Goal: Task Accomplishment & Management: Use online tool/utility

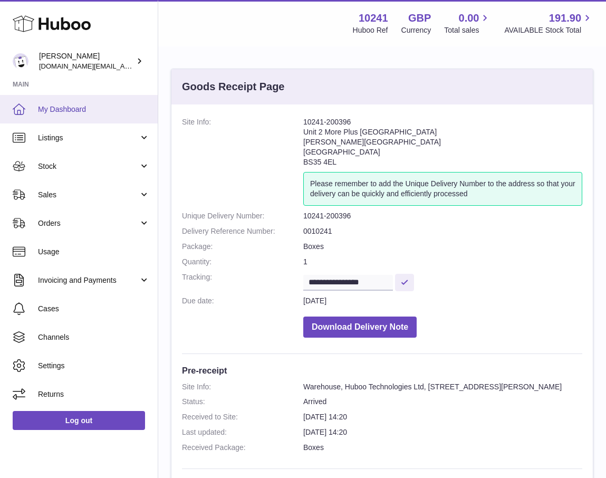
click at [66, 111] on span "My Dashboard" at bounding box center [94, 109] width 112 height 10
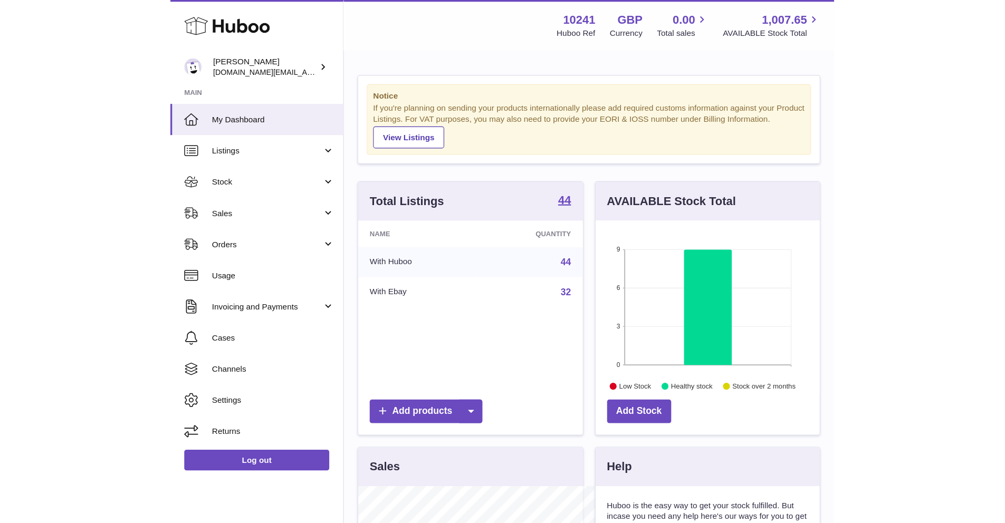
scroll to position [165, 263]
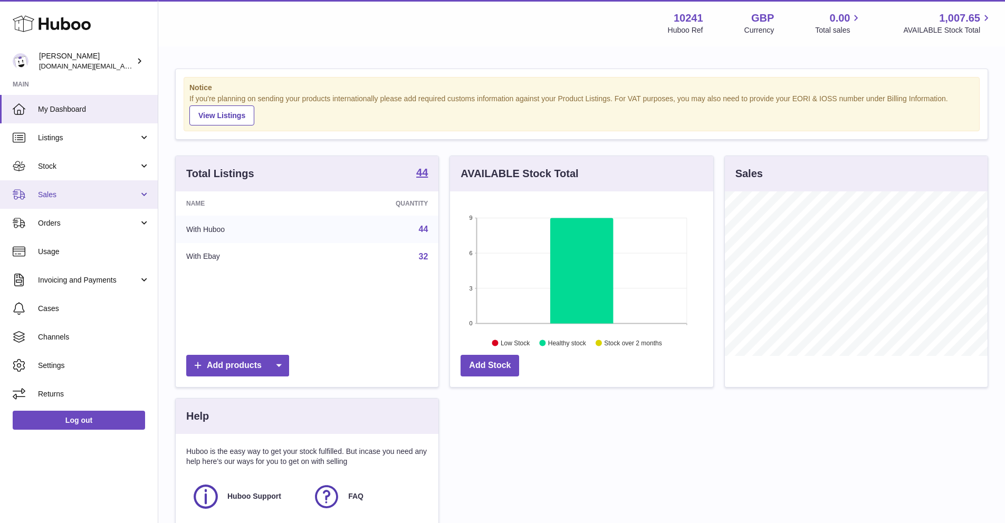
click at [102, 192] on span "Sales" at bounding box center [88, 195] width 101 height 10
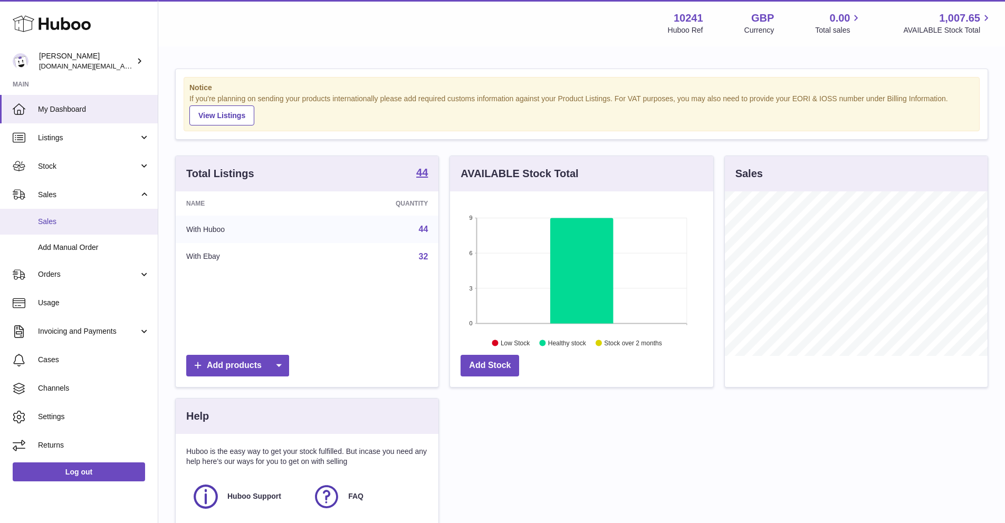
click at [98, 220] on span "Sales" at bounding box center [94, 222] width 112 height 10
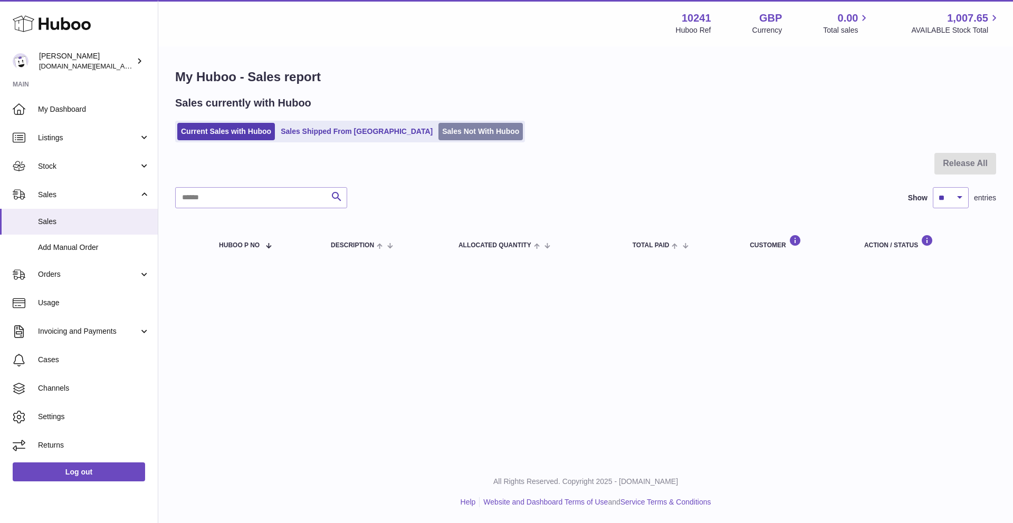
click at [438, 131] on link "Sales Not With Huboo" at bounding box center [480, 131] width 84 height 17
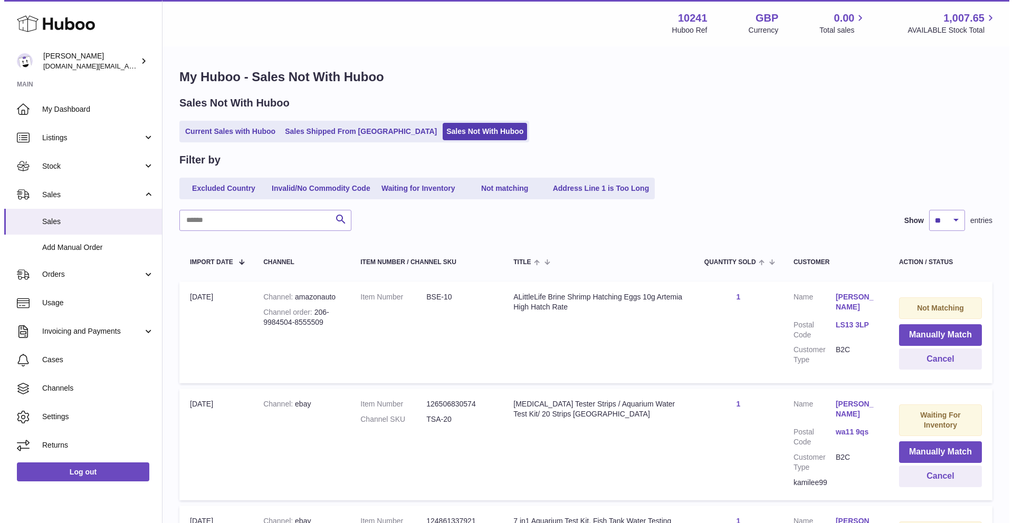
scroll to position [2, 0]
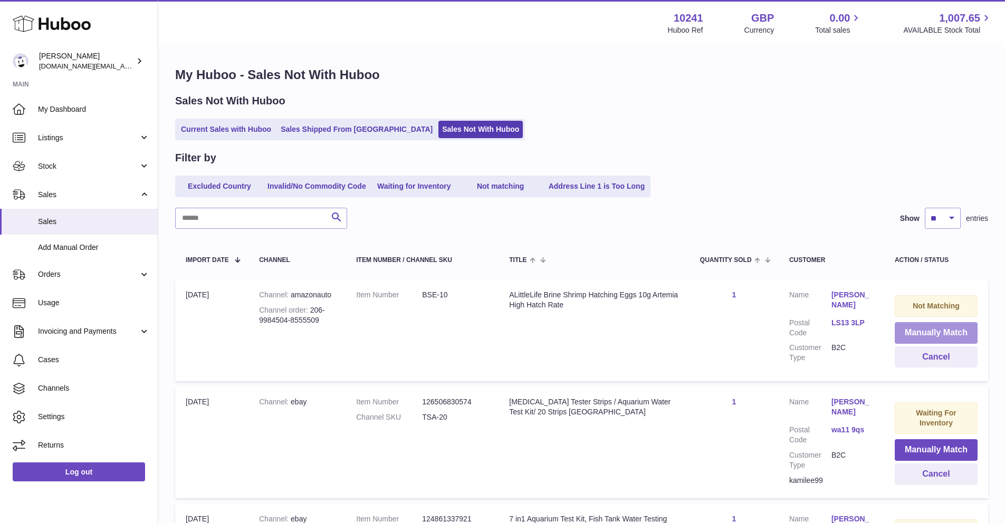
click at [927, 338] on button "Manually Match" at bounding box center [935, 333] width 83 height 22
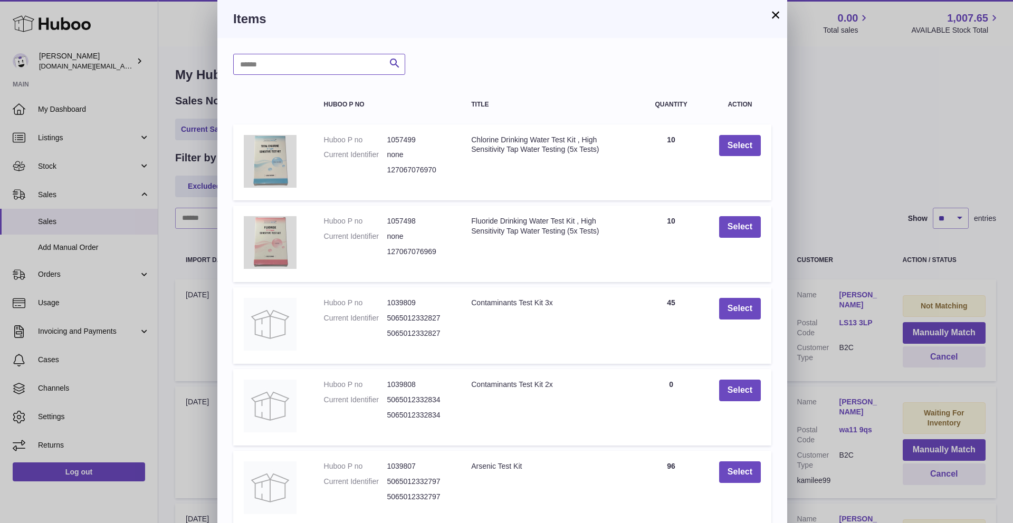
click at [299, 57] on input "text" at bounding box center [319, 64] width 172 height 21
type input "*****"
click at [391, 57] on icon "submit" at bounding box center [394, 63] width 13 height 13
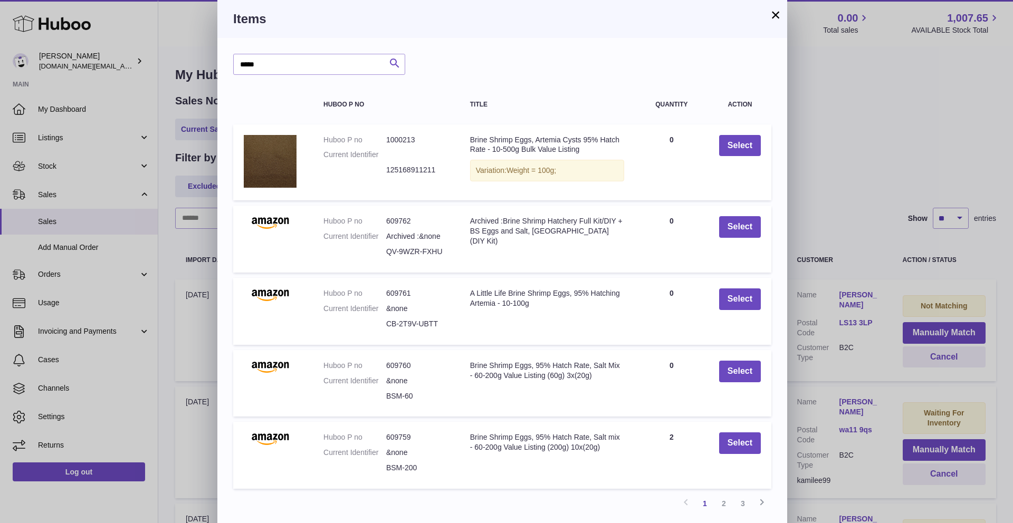
scroll to position [39, 0]
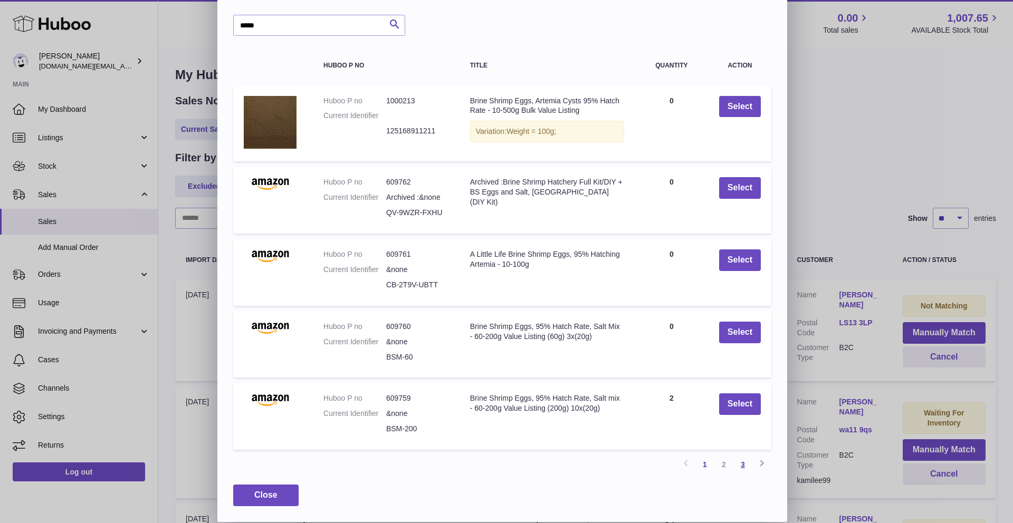
click at [744, 461] on link "3" at bounding box center [742, 464] width 19 height 19
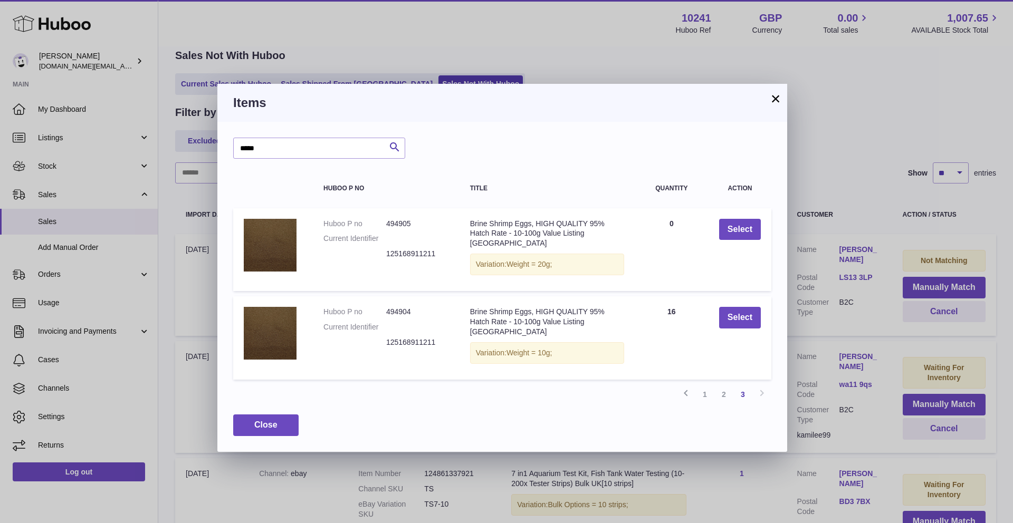
scroll to position [0, 0]
click at [735, 314] on button "Select" at bounding box center [740, 318] width 42 height 22
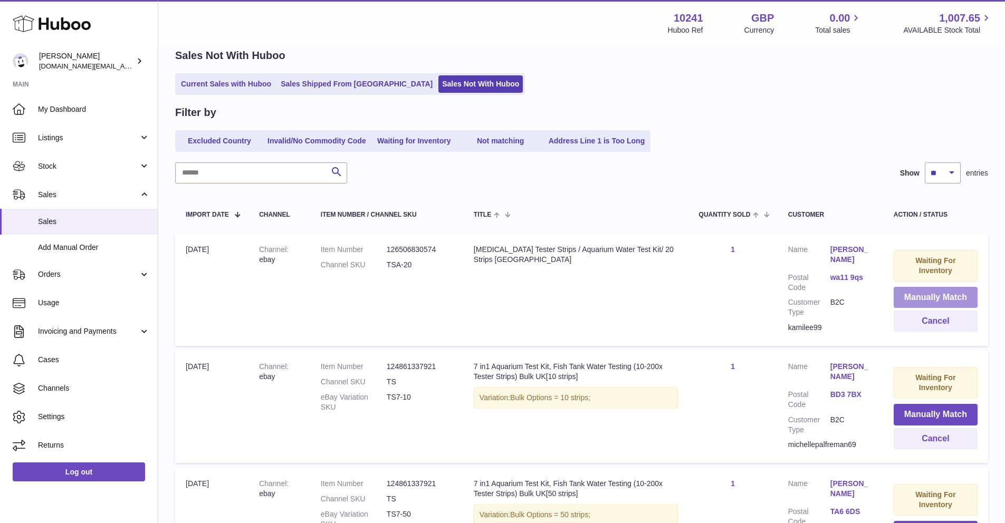
click at [911, 292] on button "Manually Match" at bounding box center [935, 298] width 84 height 22
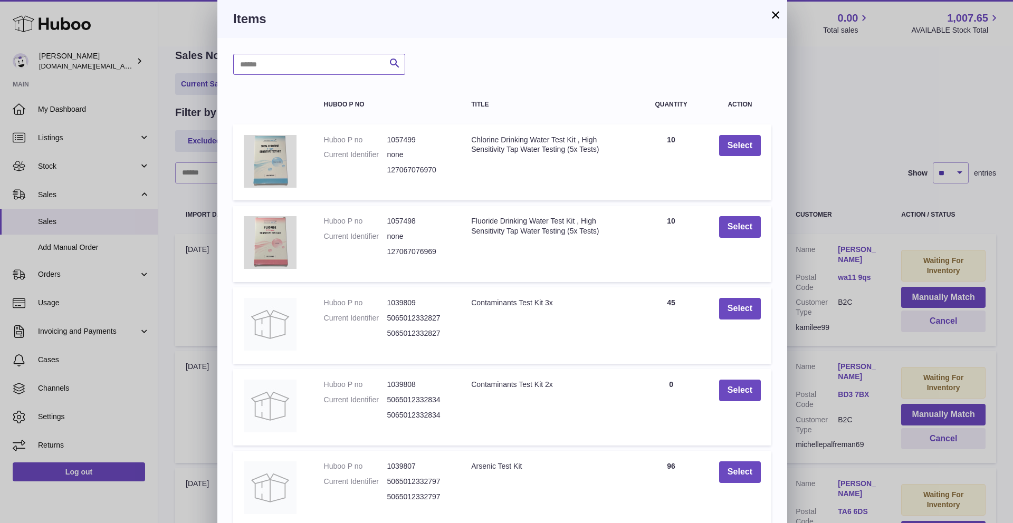
click at [328, 61] on input "text" at bounding box center [319, 64] width 172 height 21
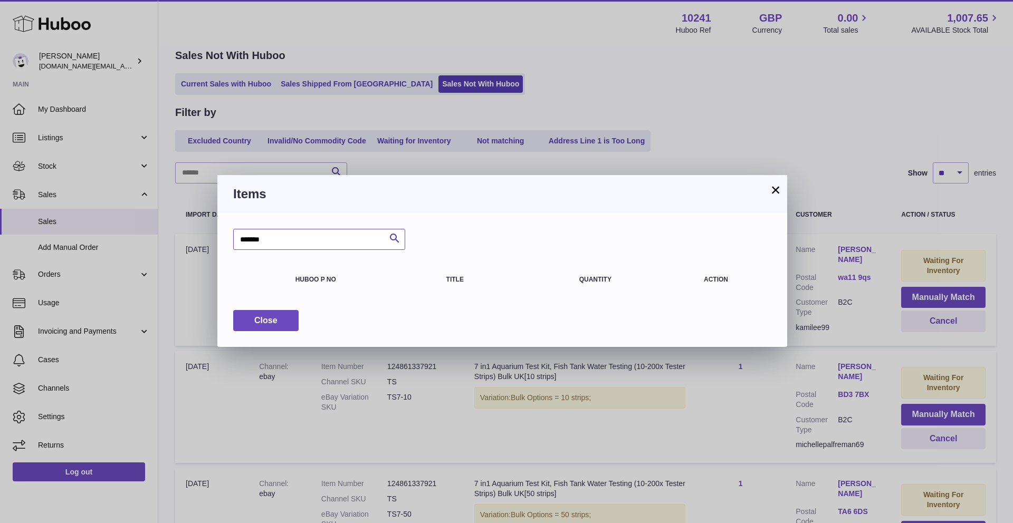
type input "*******"
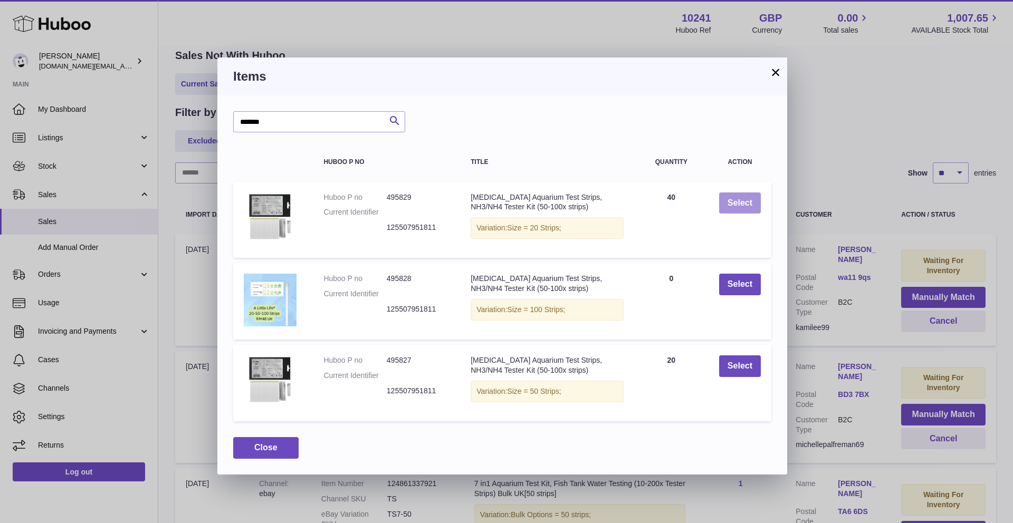
click at [735, 198] on button "Select" at bounding box center [740, 204] width 42 height 22
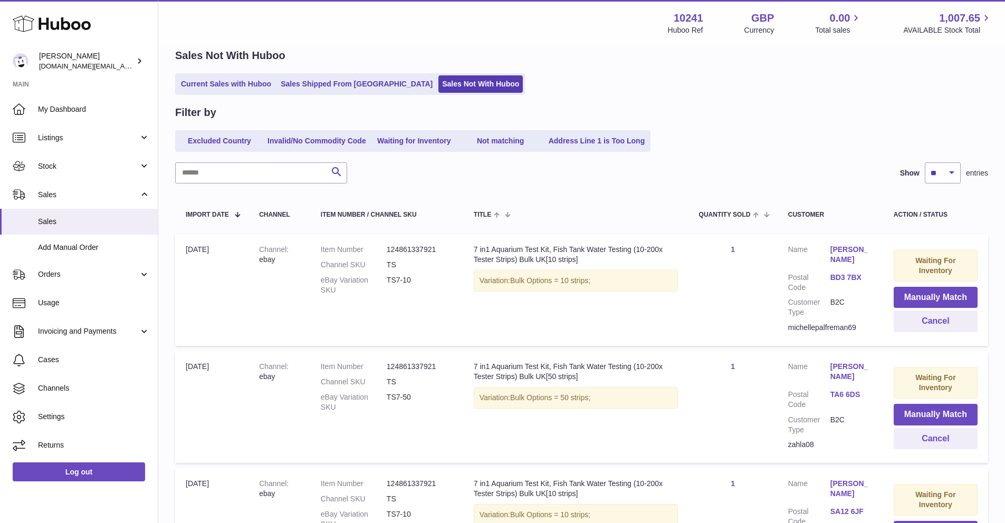
click at [883, 291] on td "Waiting For Inventory Manually Match Cancel" at bounding box center [935, 290] width 105 height 112
click at [905, 295] on button "Manually Match" at bounding box center [935, 298] width 84 height 22
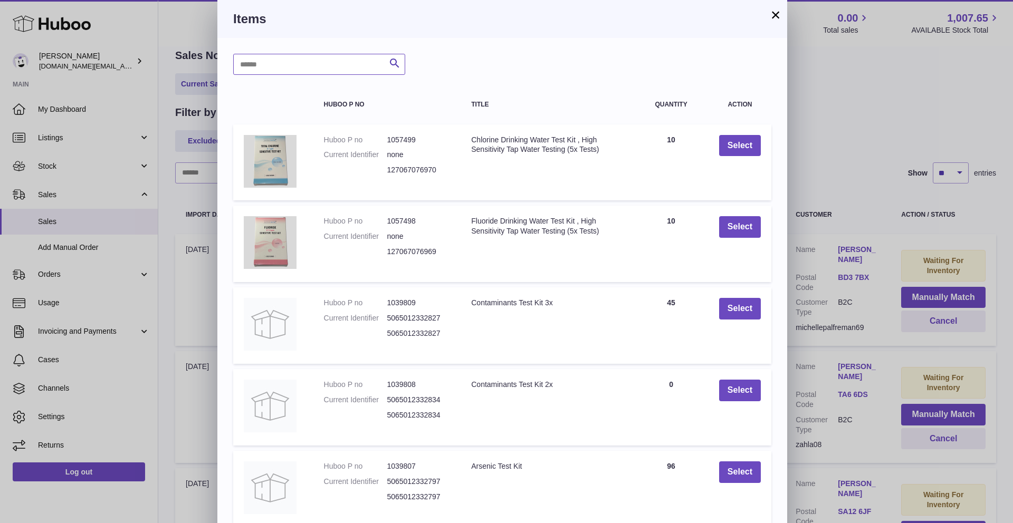
click at [300, 71] on input "text" at bounding box center [319, 64] width 172 height 21
type input "*****"
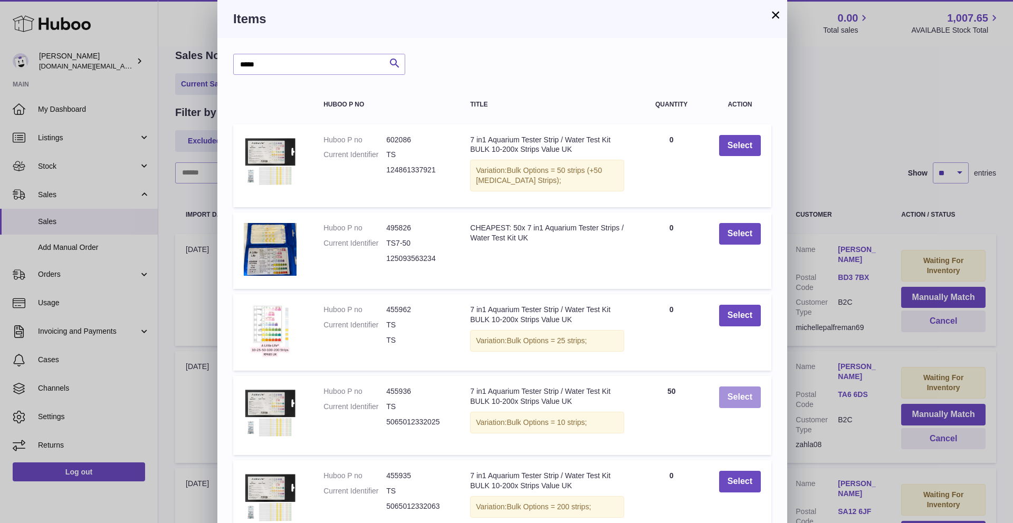
click at [737, 390] on button "Select" at bounding box center [740, 398] width 42 height 22
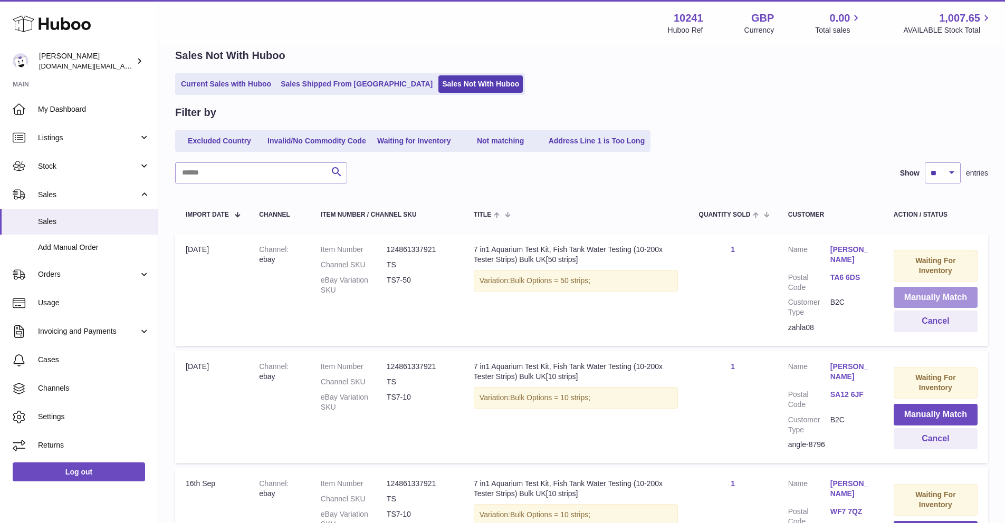
click at [901, 298] on button "Manually Match" at bounding box center [935, 298] width 84 height 22
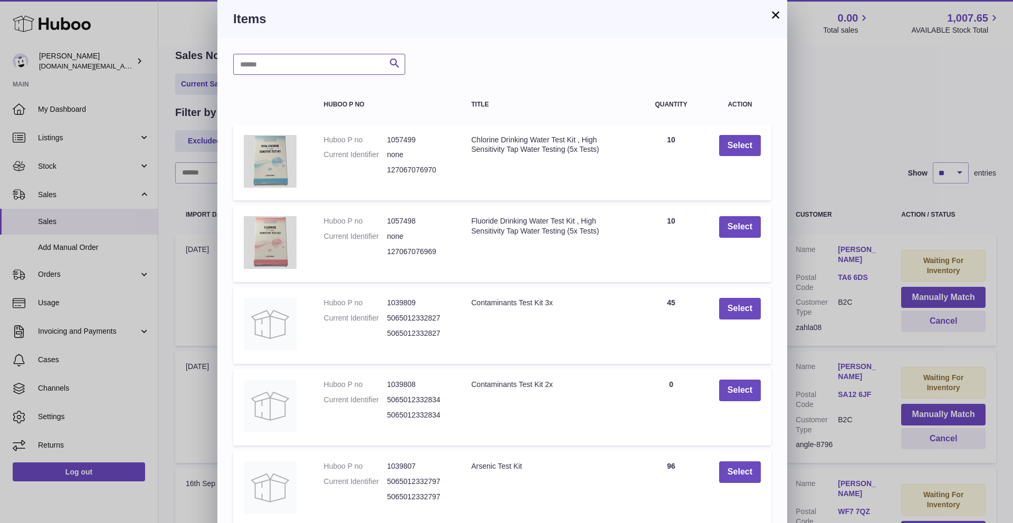
click at [271, 61] on input "text" at bounding box center [319, 64] width 172 height 21
drag, startPoint x: 292, startPoint y: 67, endPoint x: 150, endPoint y: 64, distance: 141.9
click at [150, 64] on div "× Items ***** Search Huboo P no Title Quantity Action Huboo P no 1057499 Curren…" at bounding box center [506, 300] width 1013 height 600
type input "*****"
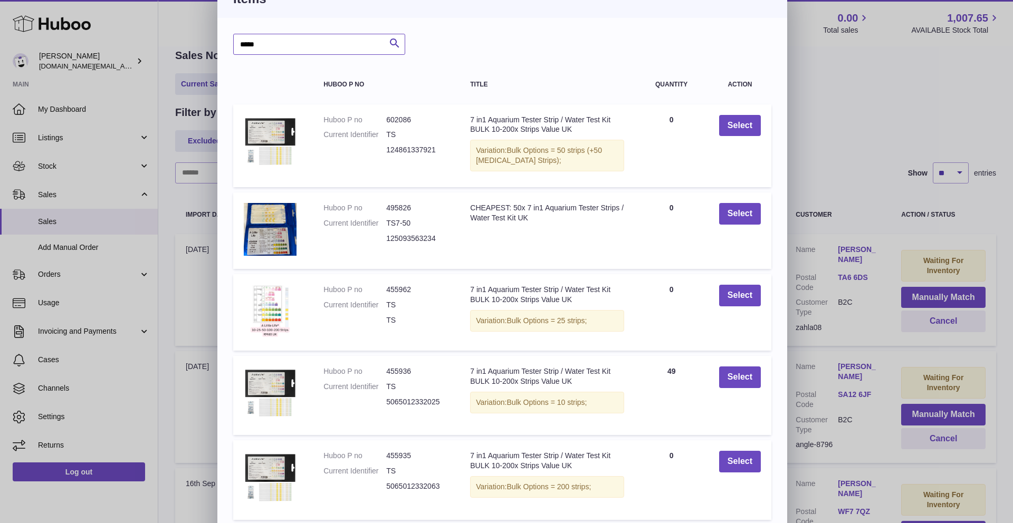
scroll to position [90, 0]
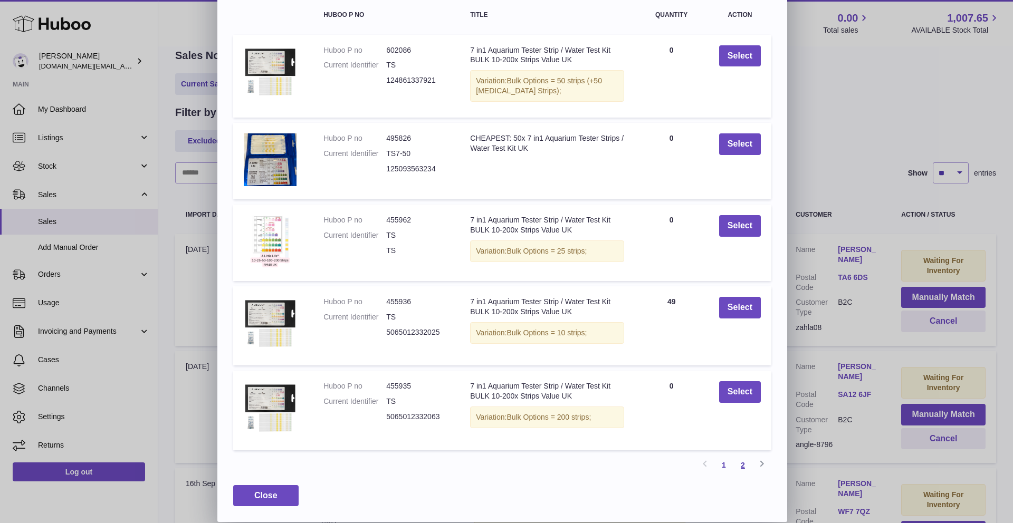
click at [748, 467] on link "2" at bounding box center [742, 465] width 19 height 19
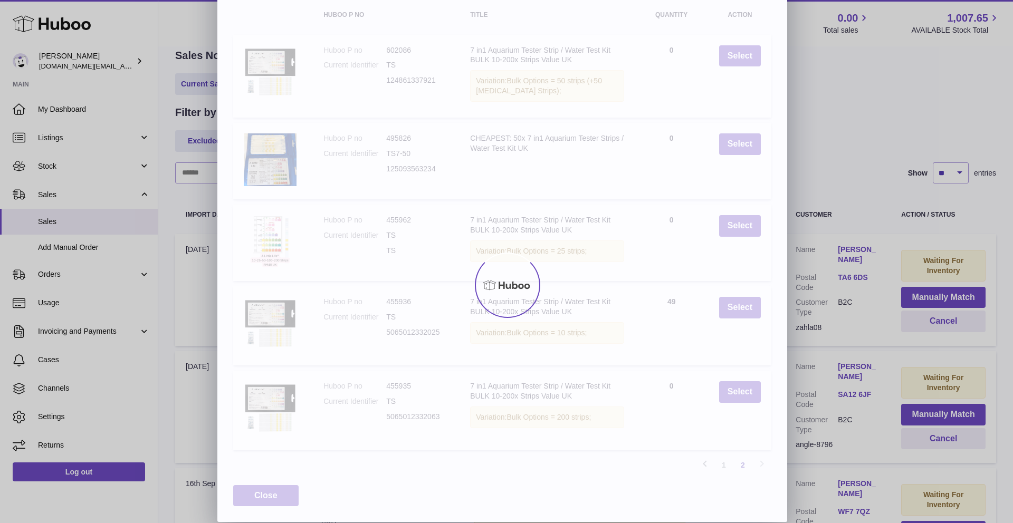
scroll to position [0, 0]
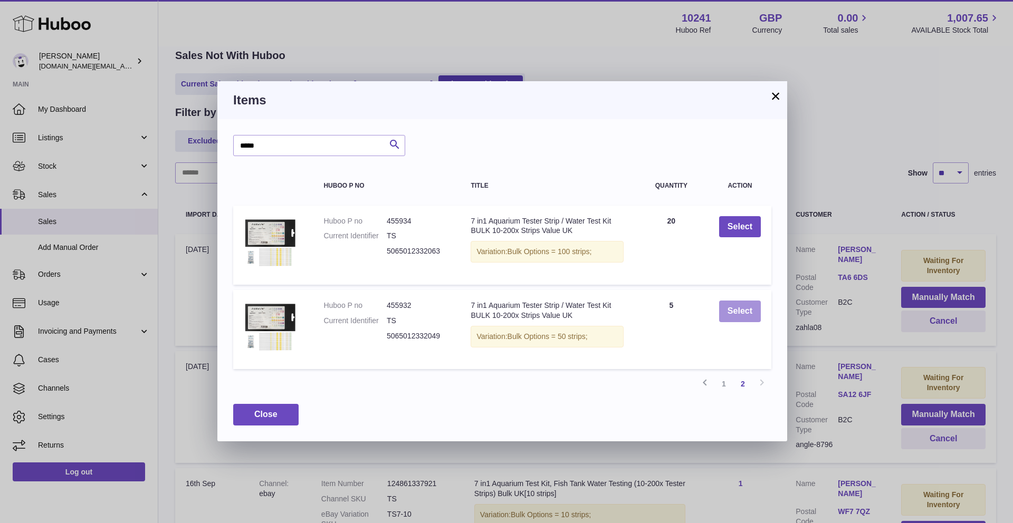
click at [737, 309] on button "Select" at bounding box center [740, 312] width 42 height 22
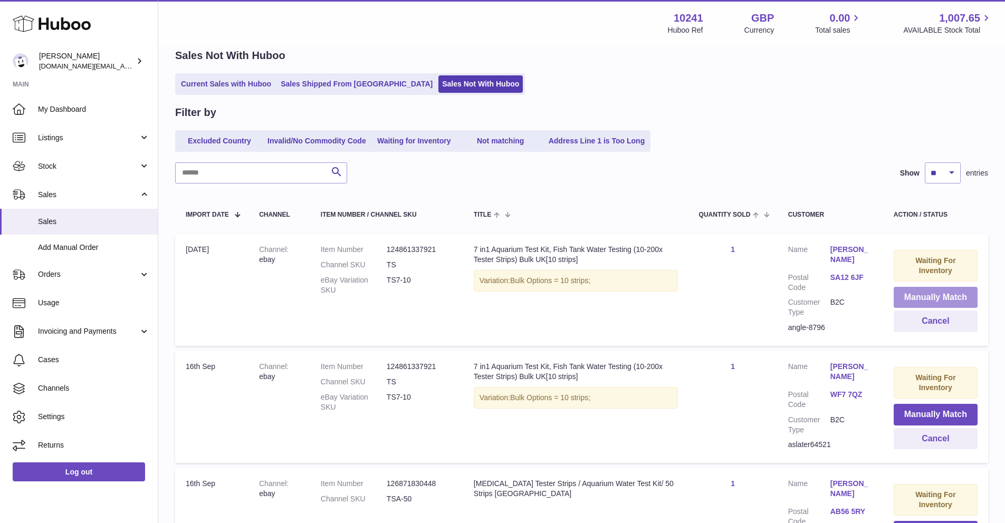
click at [917, 297] on button "Manually Match" at bounding box center [935, 298] width 84 height 22
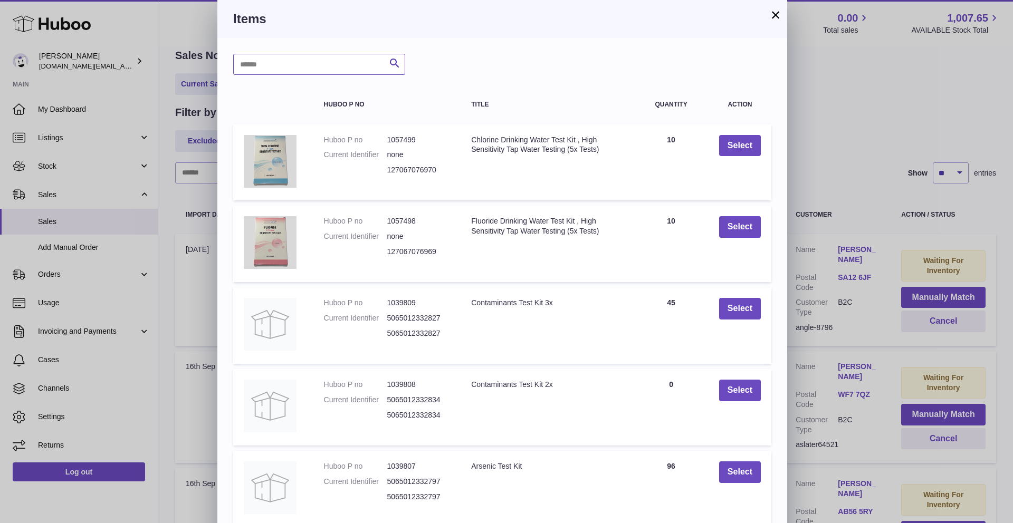
click at [292, 61] on input "text" at bounding box center [319, 64] width 172 height 21
paste input "*****"
type input "*****"
click at [389, 61] on icon "submit" at bounding box center [394, 63] width 13 height 13
click at [0, 61] on div at bounding box center [0, 261] width 0 height 523
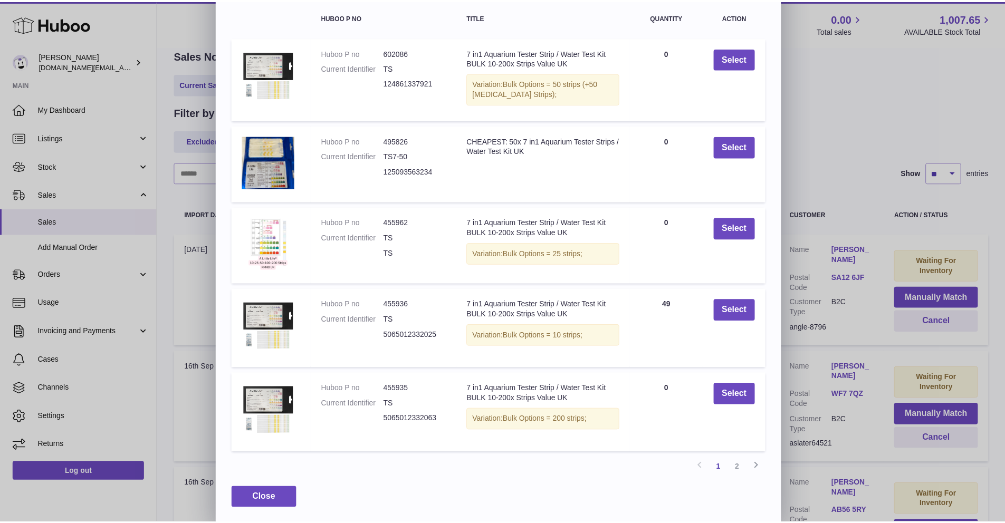
scroll to position [90, 0]
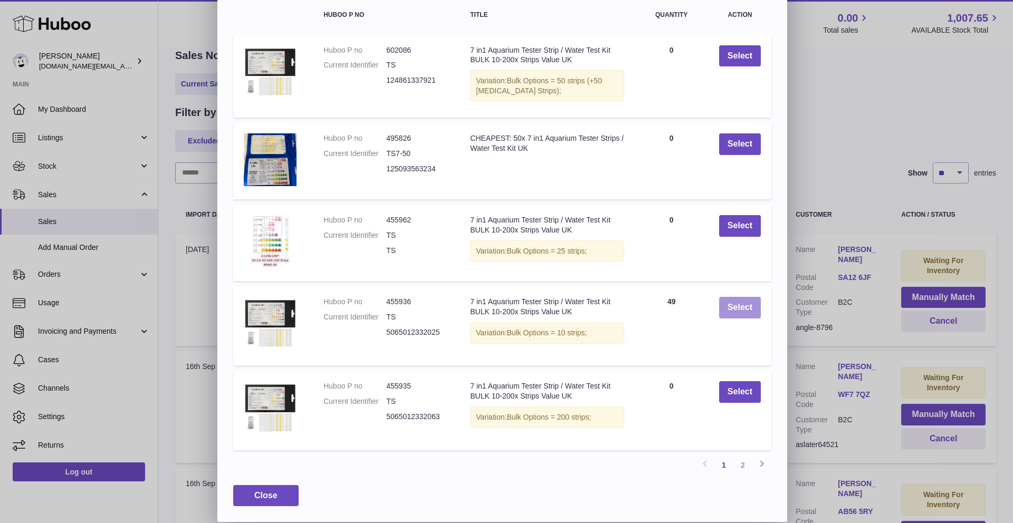
click at [730, 303] on button "Select" at bounding box center [740, 308] width 42 height 22
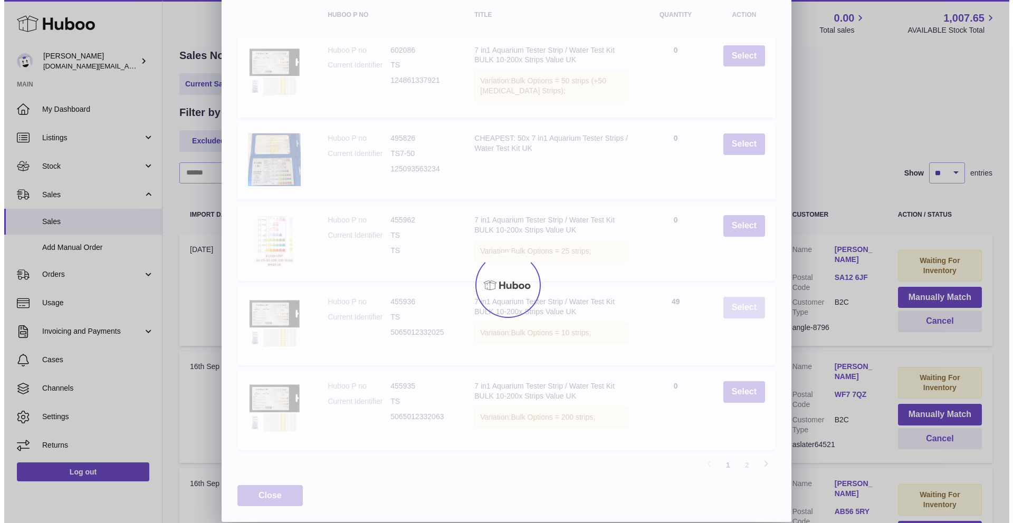
scroll to position [0, 0]
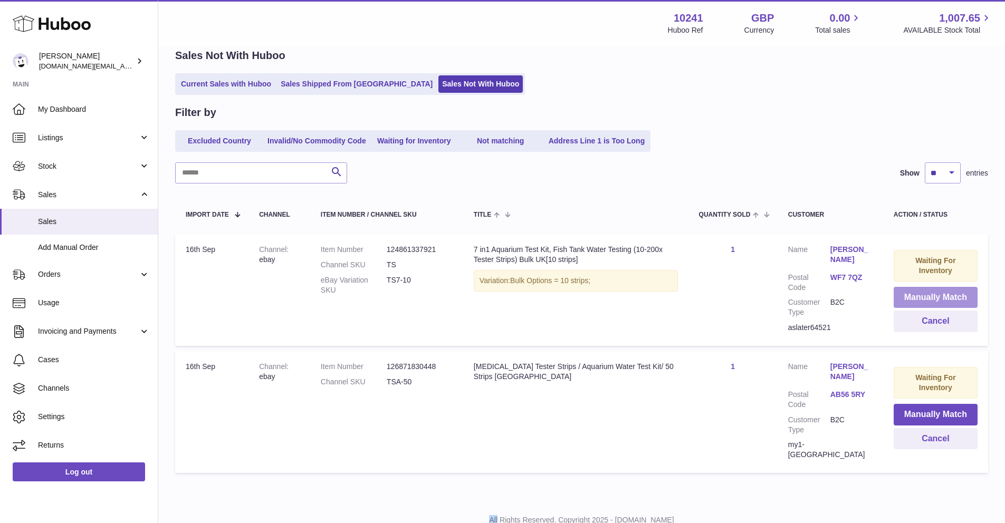
click at [937, 289] on button "Manually Match" at bounding box center [935, 298] width 84 height 22
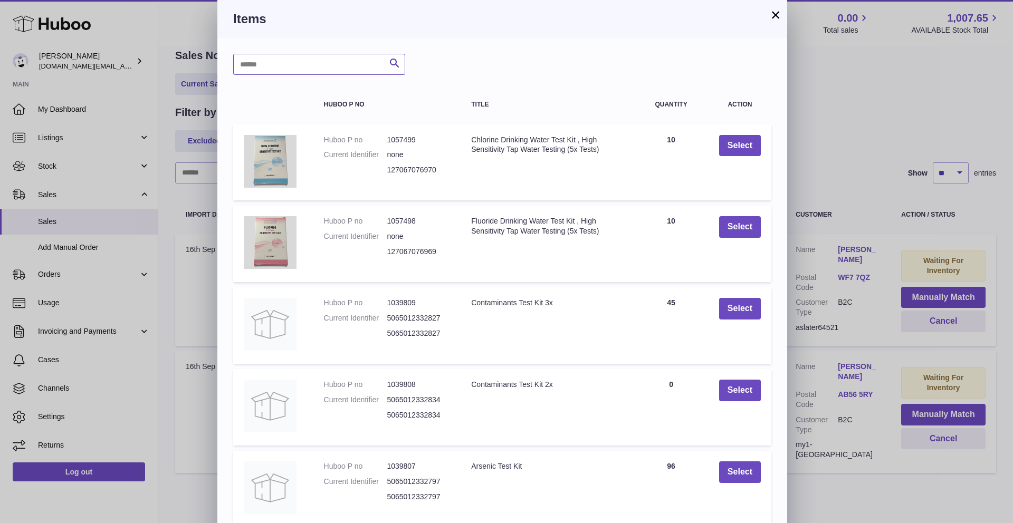
click at [319, 65] on input "text" at bounding box center [319, 64] width 172 height 21
paste input "*****"
type input "*****"
click at [400, 64] on icon "submit" at bounding box center [394, 63] width 13 height 13
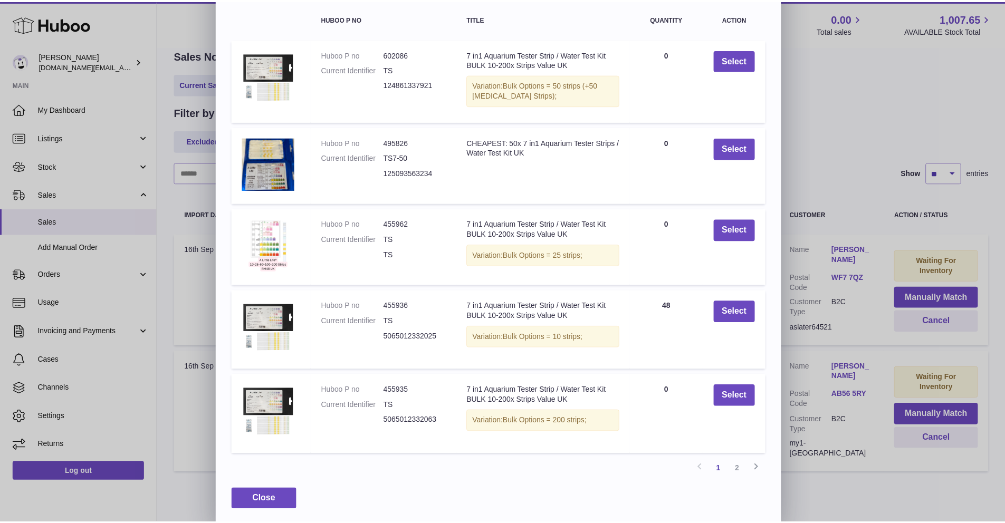
scroll to position [90, 0]
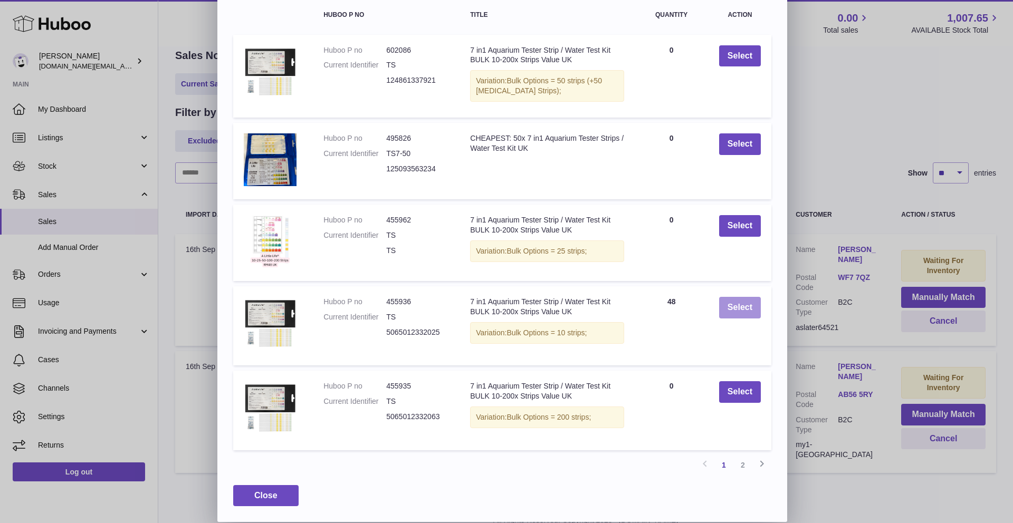
click at [726, 309] on button "Select" at bounding box center [740, 308] width 42 height 22
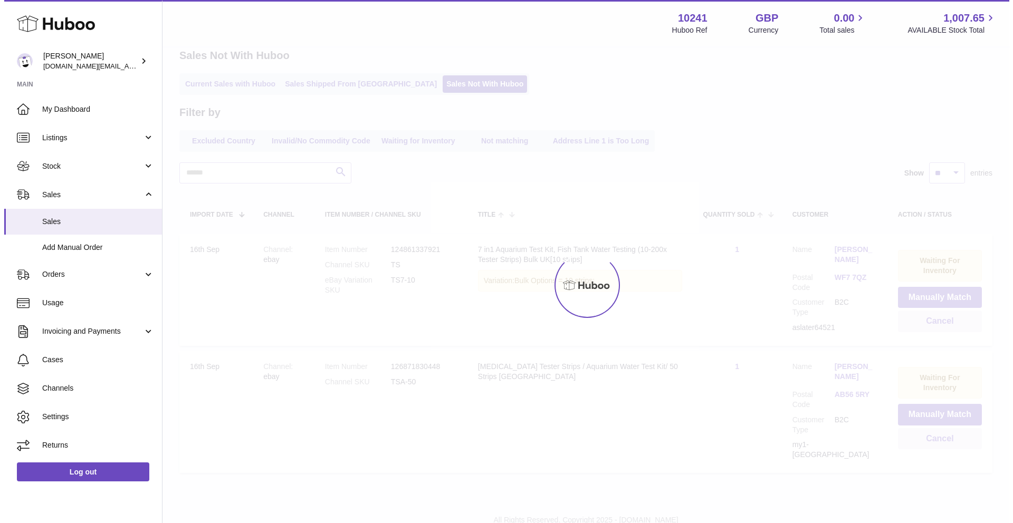
scroll to position [0, 0]
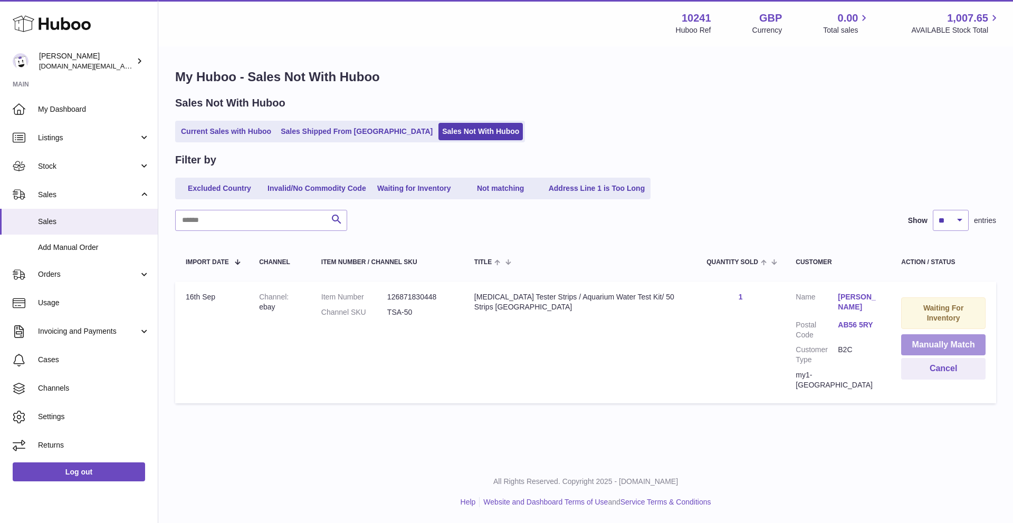
click at [917, 343] on button "Manually Match" at bounding box center [943, 345] width 84 height 22
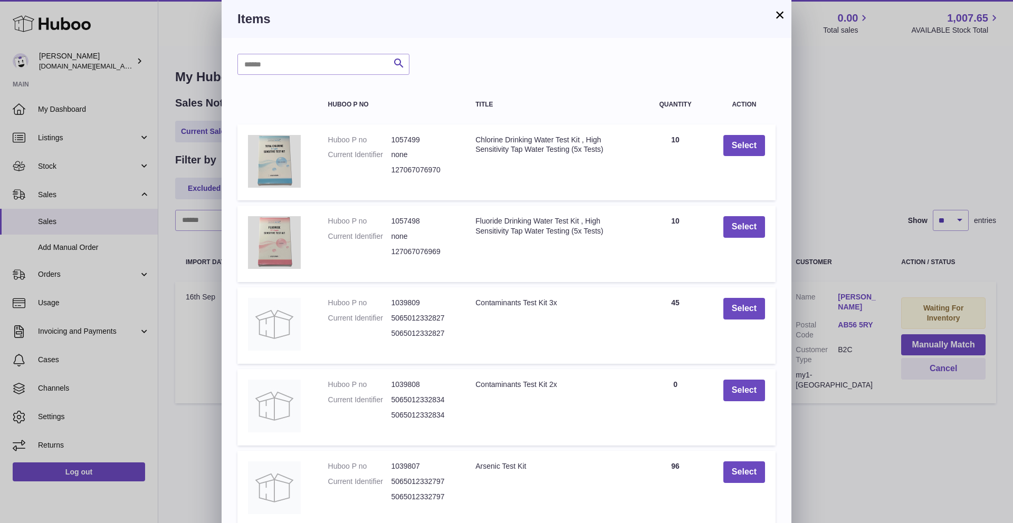
click at [321, 53] on div "Search Huboo P no Title Quantity Action Huboo P no 1057499 Current Identifier n…" at bounding box center [507, 318] width 570 height 561
click at [321, 55] on input "text" at bounding box center [323, 64] width 172 height 21
click at [321, 58] on input "text" at bounding box center [323, 64] width 172 height 21
type input "*******"
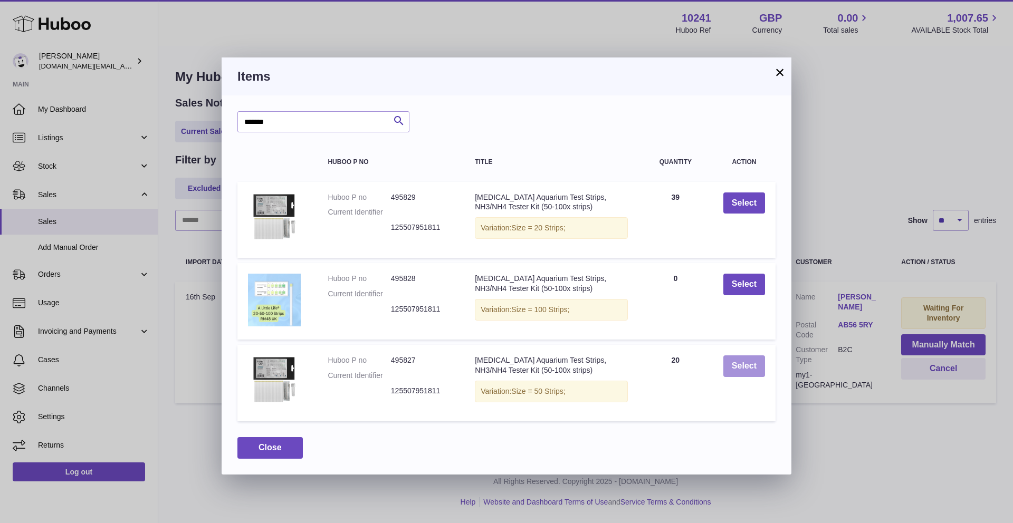
click at [747, 369] on button "Select" at bounding box center [744, 366] width 42 height 22
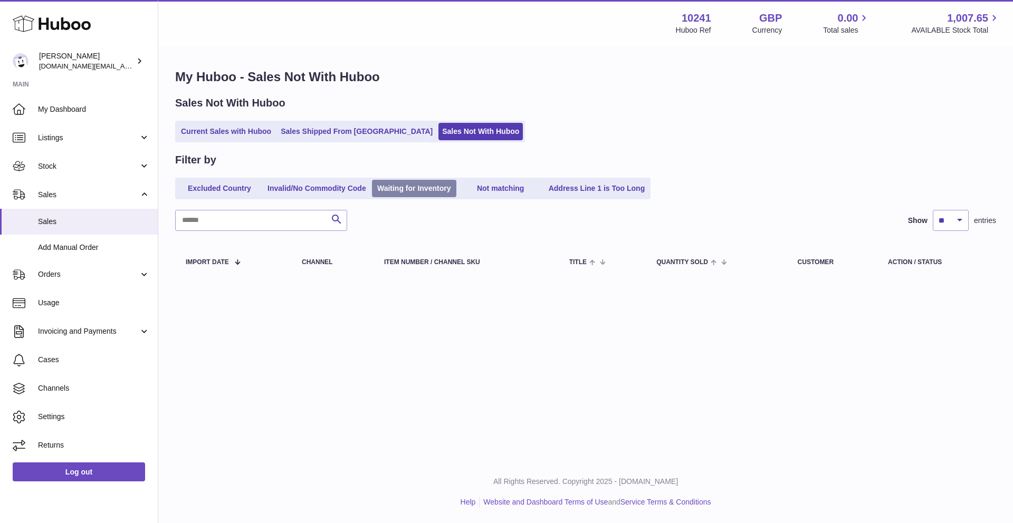
click at [425, 186] on link "Waiting for Inventory" at bounding box center [414, 188] width 84 height 17
click at [502, 185] on link "Not matching" at bounding box center [500, 188] width 84 height 17
click at [595, 185] on link "Address Line 1 is Too Long" at bounding box center [597, 188] width 104 height 17
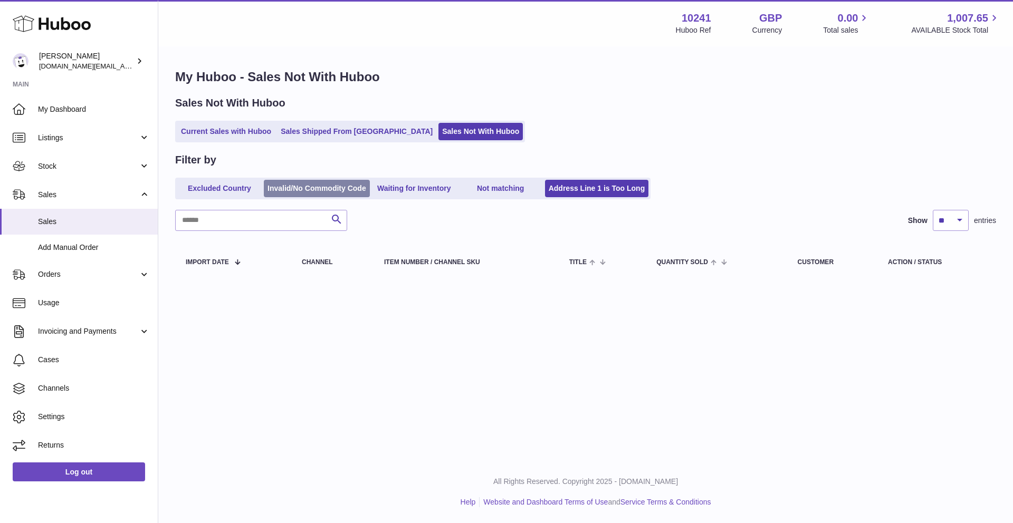
click at [328, 185] on link "Invalid/No Commodity Code" at bounding box center [317, 188] width 106 height 17
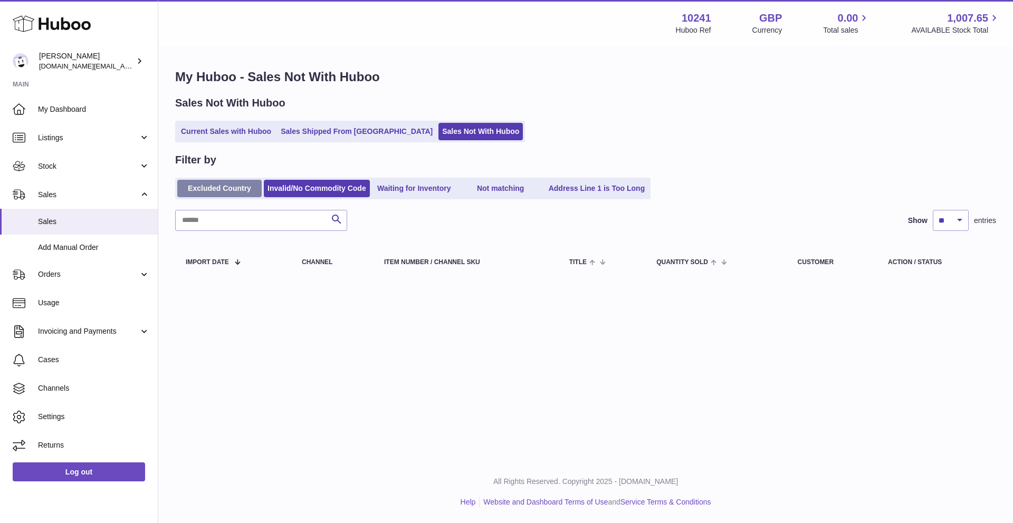
click at [223, 195] on link "Excluded Country" at bounding box center [219, 188] width 84 height 17
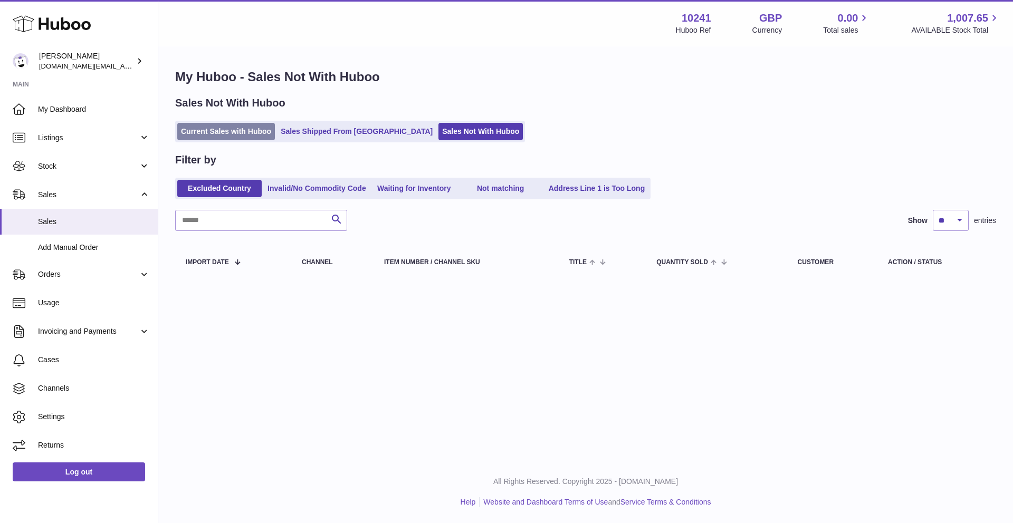
click at [211, 139] on link "Current Sales with Huboo" at bounding box center [226, 131] width 98 height 17
click at [212, 130] on link "Current Sales with Huboo" at bounding box center [226, 131] width 98 height 17
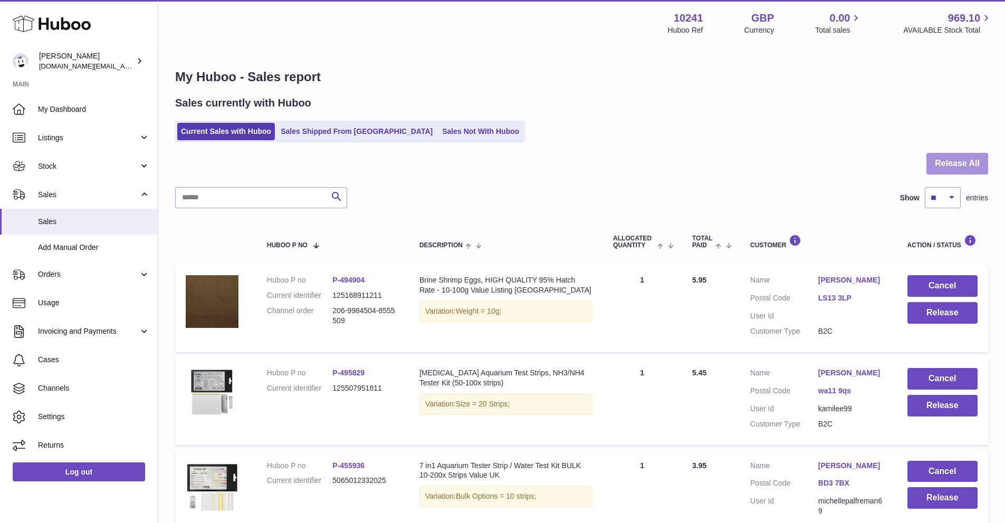
click at [931, 166] on button "Release All" at bounding box center [957, 164] width 62 height 22
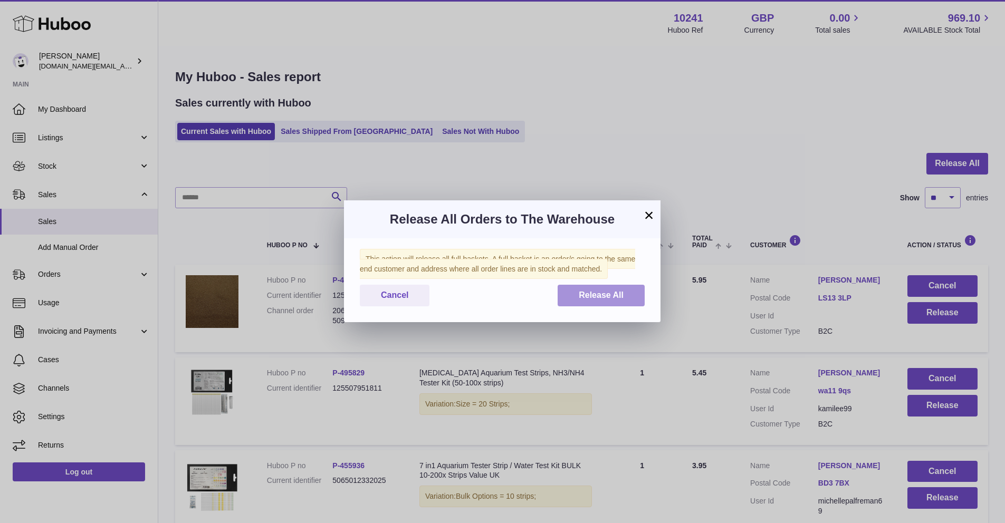
click at [618, 291] on span "Release All" at bounding box center [601, 295] width 45 height 9
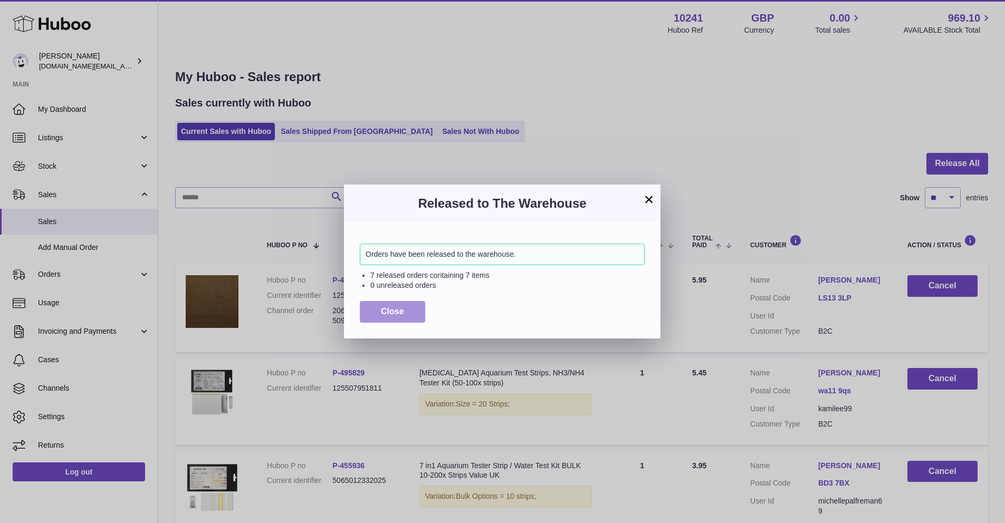
click at [397, 304] on button "Close" at bounding box center [392, 312] width 65 height 22
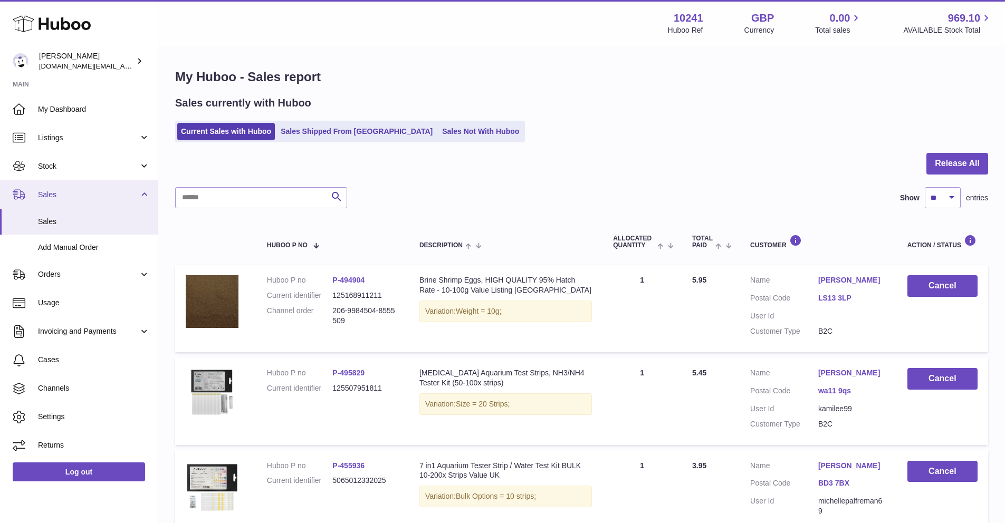
click at [124, 187] on link "Sales" at bounding box center [79, 194] width 158 height 28
